Goal: Answer question/provide support: Share knowledge or assist other users

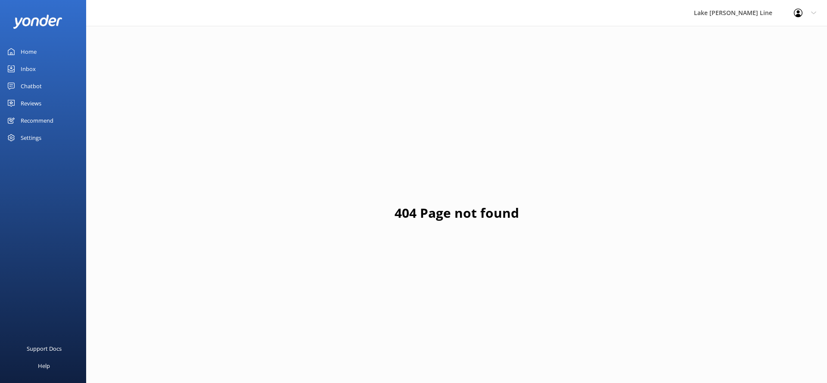
click at [46, 83] on link "Chatbot" at bounding box center [43, 86] width 86 height 17
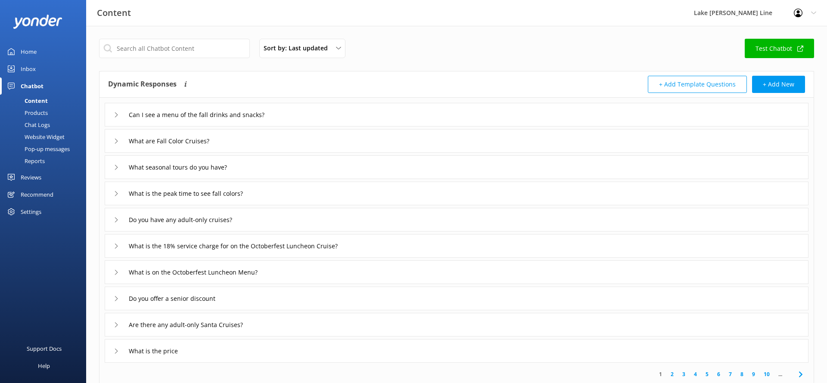
click at [37, 121] on div "Chat Logs" at bounding box center [27, 125] width 45 height 12
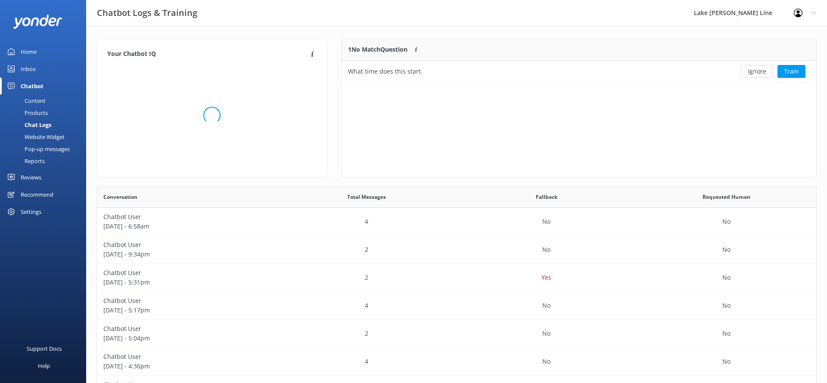
scroll to position [43, 475]
click at [388, 270] on div "2" at bounding box center [367, 278] width 180 height 28
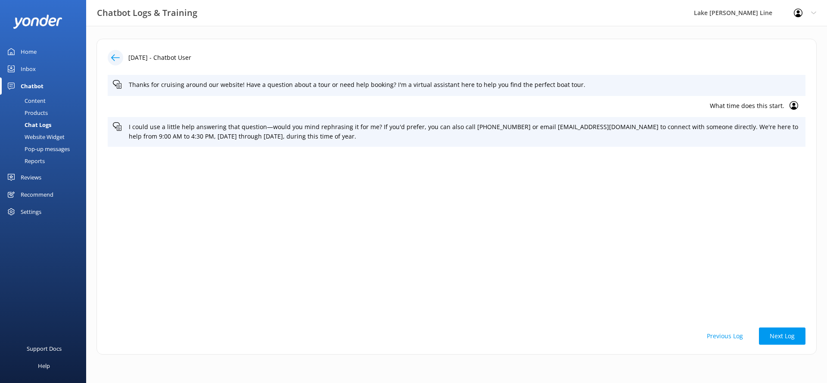
click at [109, 53] on div at bounding box center [116, 58] width 16 height 16
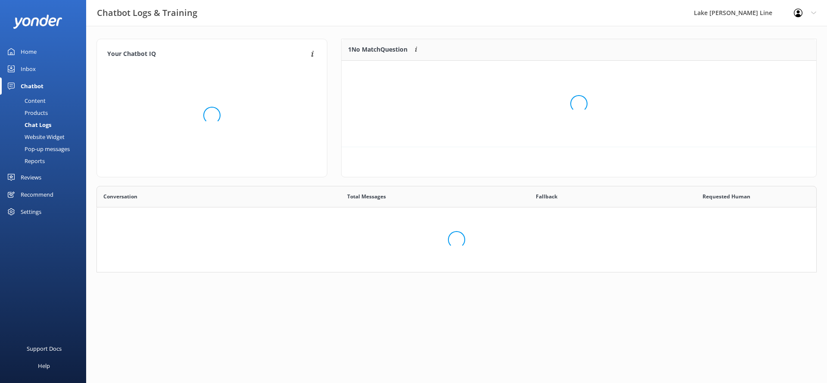
scroll to position [43, 475]
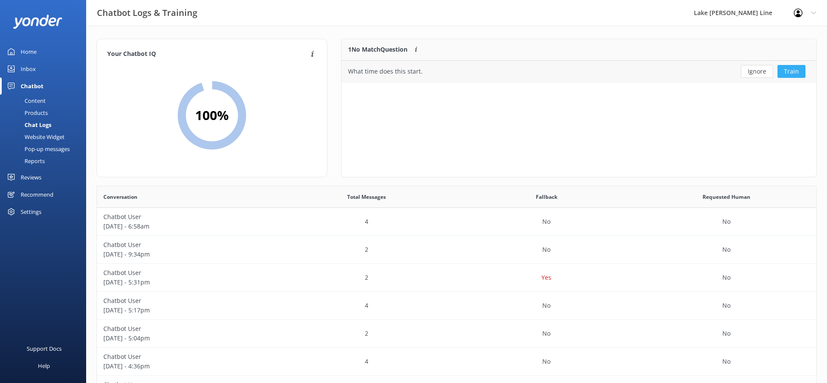
click at [785, 74] on button "Train" at bounding box center [791, 71] width 28 height 13
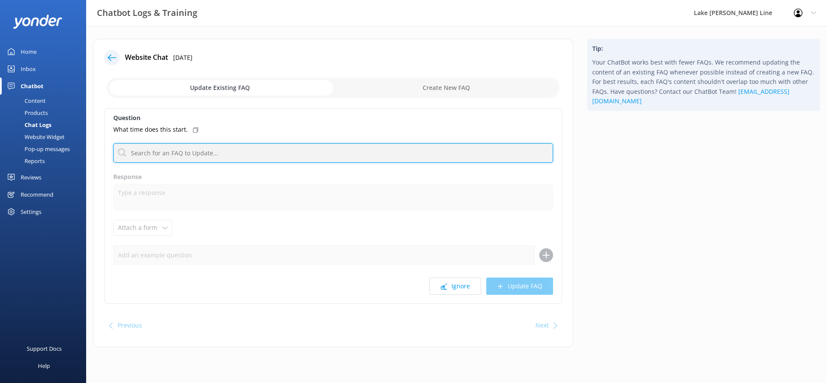
click at [273, 157] on input "text" at bounding box center [333, 152] width 440 height 19
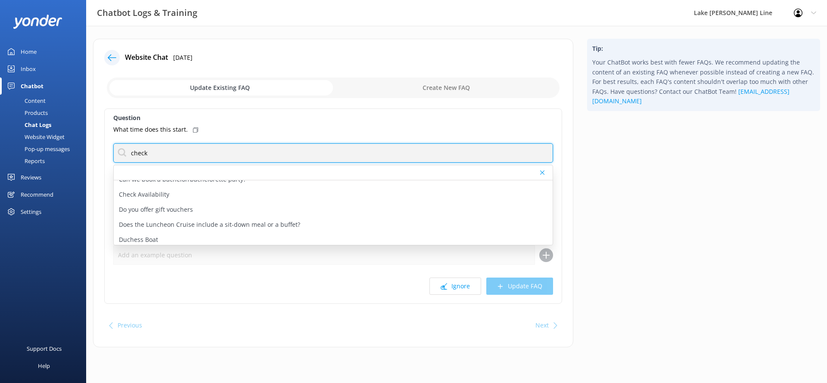
scroll to position [73, 0]
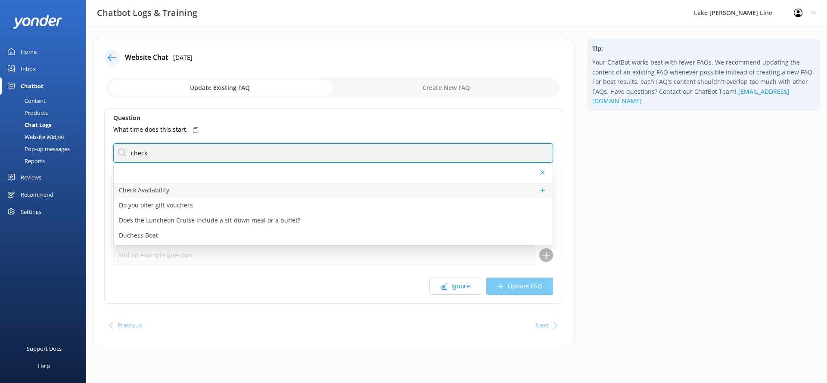
type input "check"
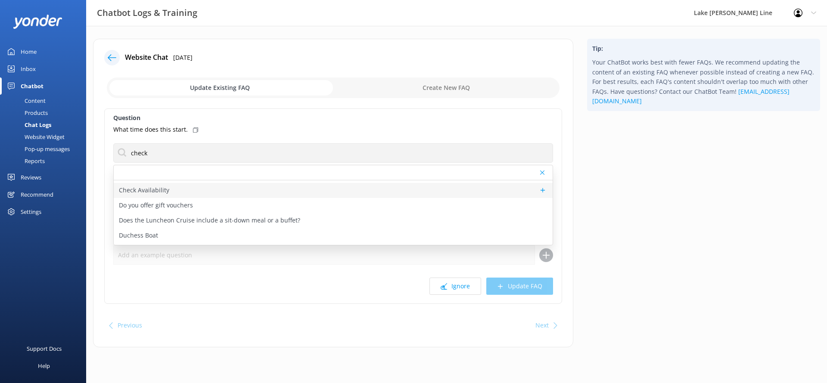
click at [158, 192] on p "Check Availability" at bounding box center [144, 190] width 50 height 9
type textarea "You can check the availability of a tour using the tool below."
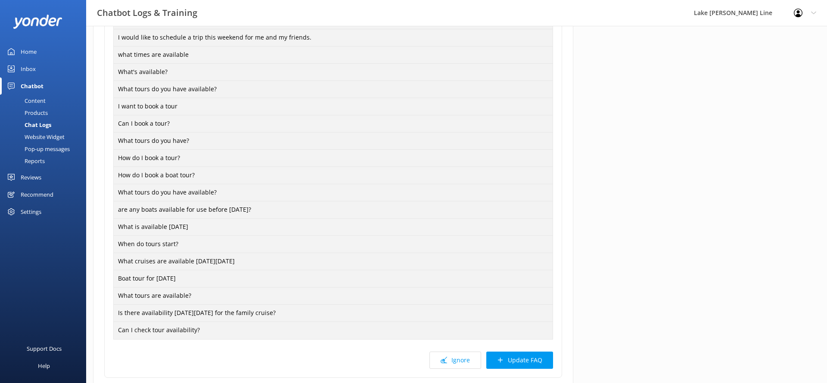
scroll to position [662, 0]
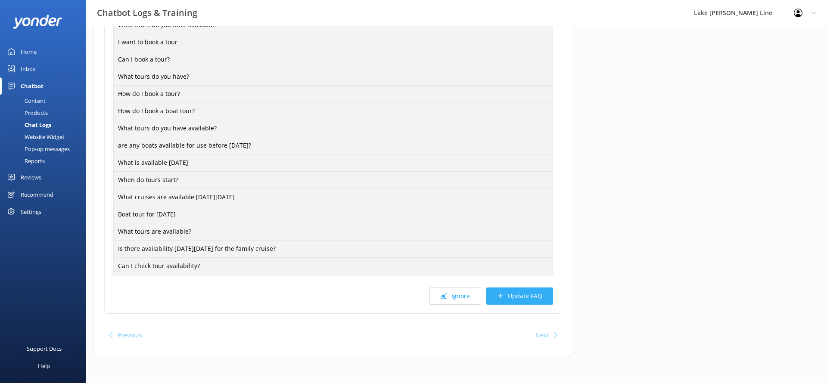
click at [491, 297] on button "Update FAQ" at bounding box center [519, 296] width 67 height 17
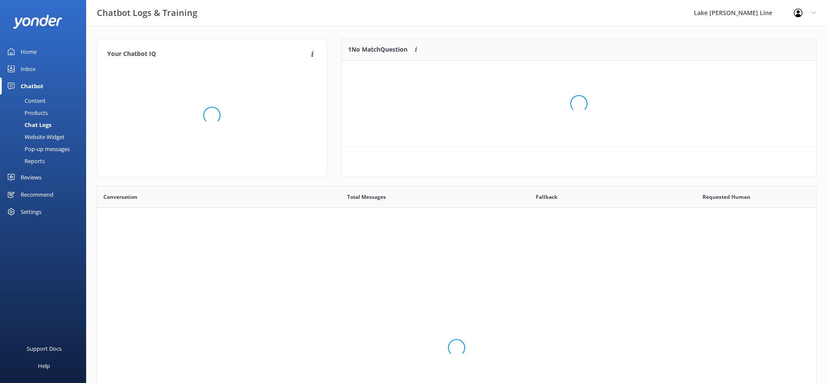
scroll to position [108, 475]
